Goal: Information Seeking & Learning: Learn about a topic

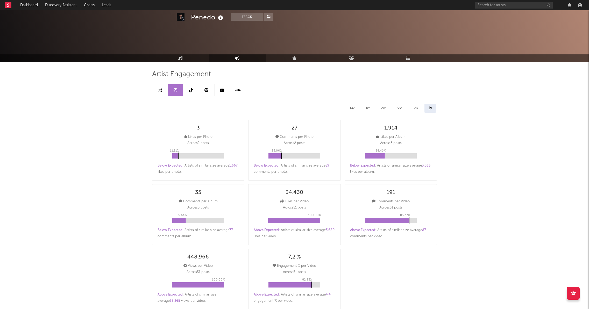
select select "6m"
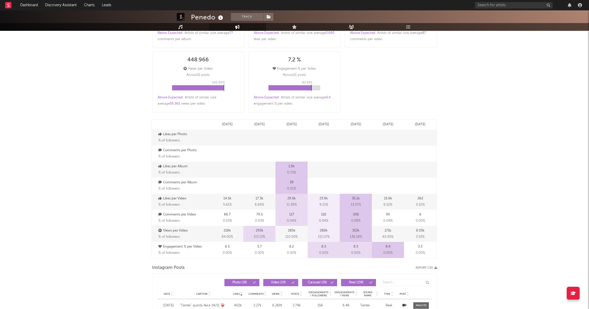
click at [117, 197] on div "Penedo Track [GEOGRAPHIC_DATA] | Brazilian Edit Track Benchmark Summary 30.390 …" at bounding box center [294, 300] width 589 height 974
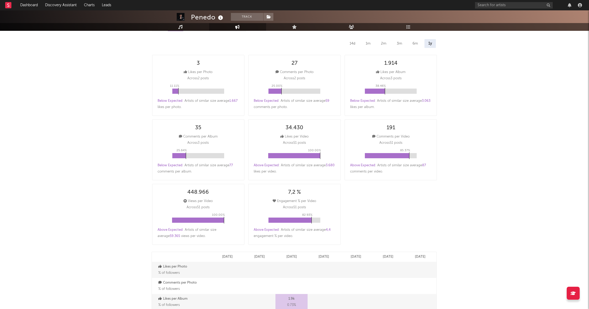
scroll to position [0, 0]
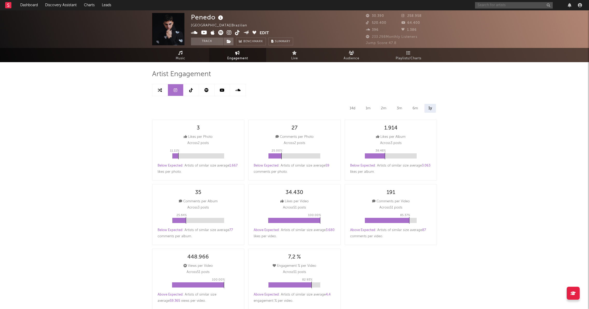
click at [497, 4] on input "text" at bounding box center [514, 5] width 78 height 6
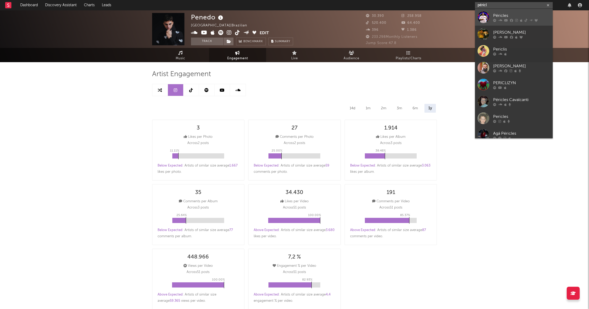
type input "péricl"
click at [506, 16] on div "Péricles" at bounding box center [521, 15] width 57 height 6
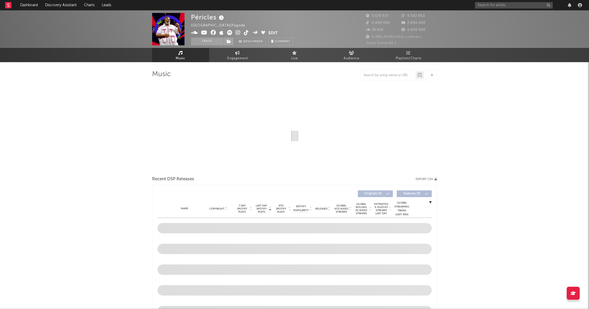
select select "6m"
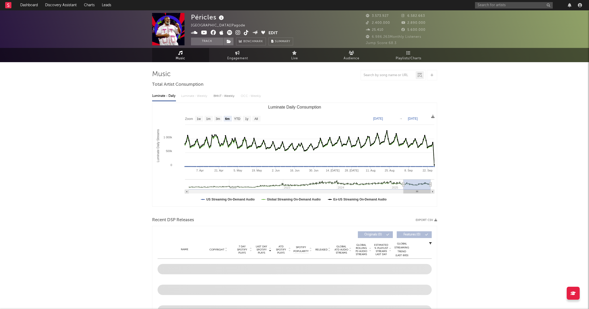
select select "6m"
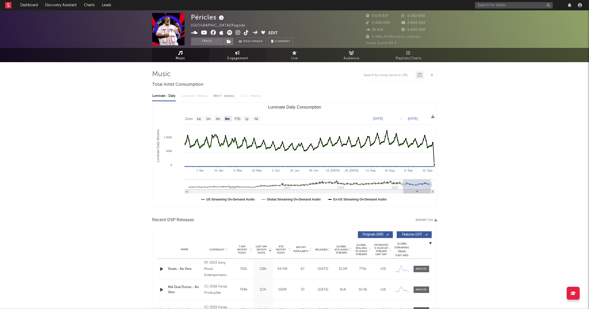
click at [232, 56] on span "Engagement" at bounding box center [237, 58] width 21 height 6
select select "1w"
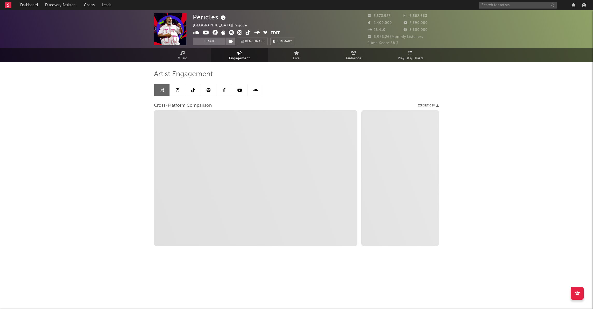
select select "1m"
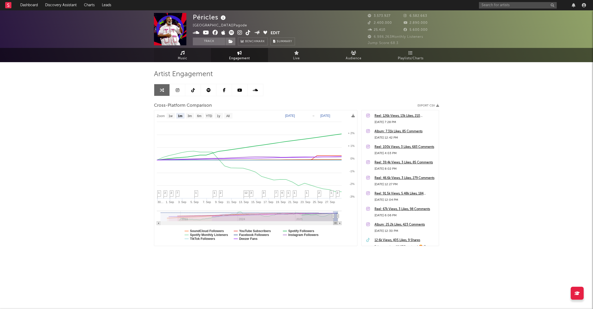
click at [183, 59] on span "Music" at bounding box center [183, 58] width 10 height 6
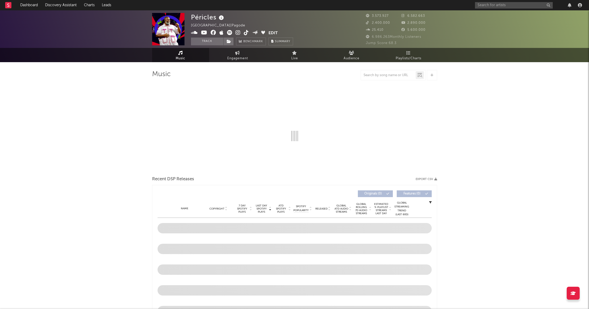
select select "6m"
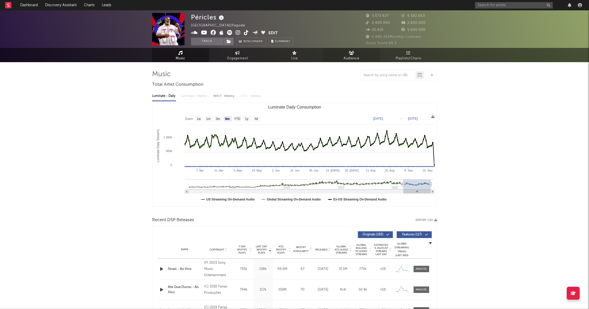
drag, startPoint x: 349, startPoint y: 59, endPoint x: 349, endPoint y: 55, distance: 3.6
click at [349, 55] on span "Audience" at bounding box center [352, 58] width 16 height 6
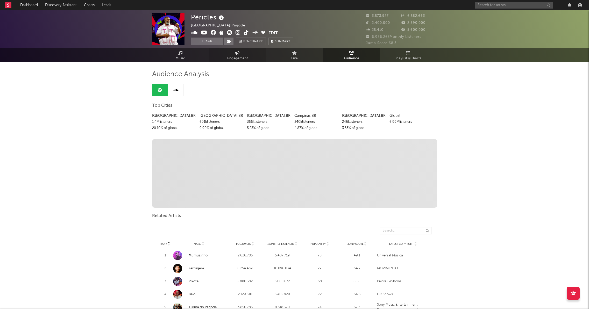
click at [237, 53] on icon at bounding box center [237, 53] width 4 height 4
select select "1w"
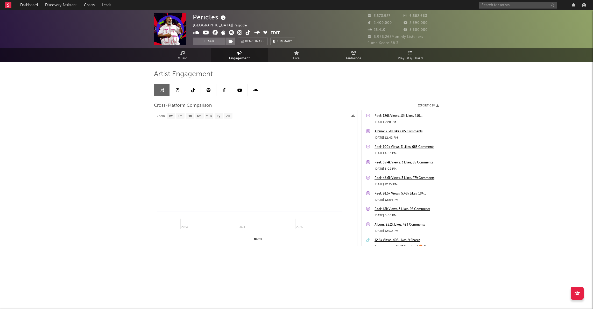
select select "1m"
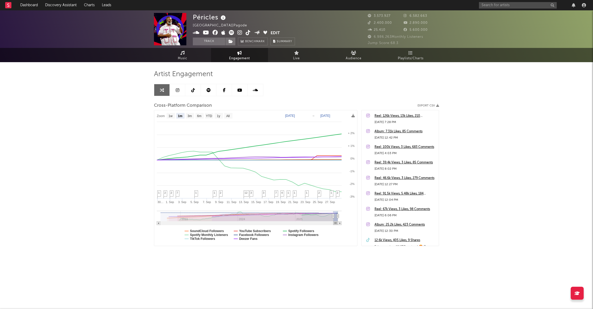
click at [182, 88] on link at bounding box center [178, 90] width 16 height 12
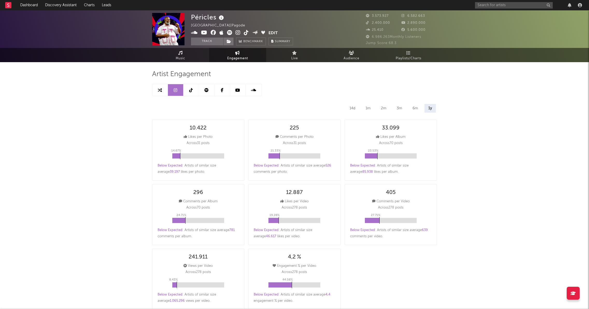
click at [206, 91] on icon at bounding box center [207, 90] width 4 height 4
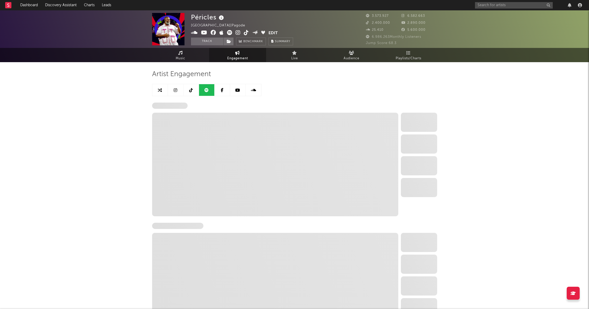
select select "6m"
select select "1w"
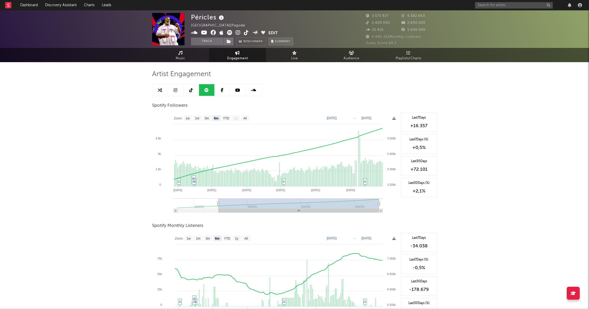
click at [288, 42] on span "Summary" at bounding box center [282, 41] width 15 height 3
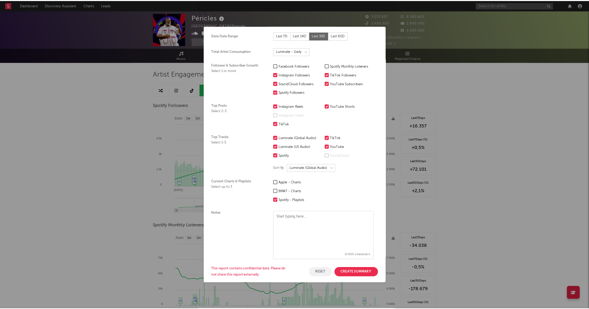
scroll to position [30, 0]
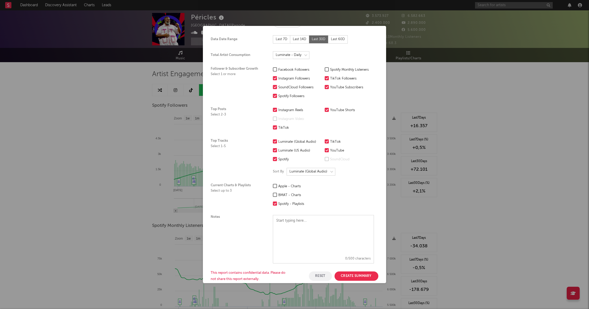
click at [143, 172] on div "× Create a Summary Export Artist Péricles Data Date Range Last 7D Last 14D Last…" at bounding box center [294, 154] width 589 height 309
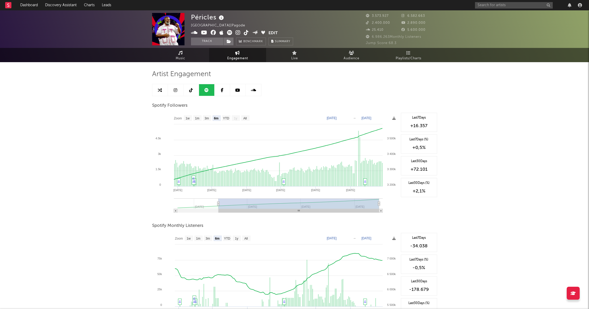
click at [231, 33] on icon at bounding box center [229, 32] width 5 height 5
